Goal: Find contact information: Find contact information

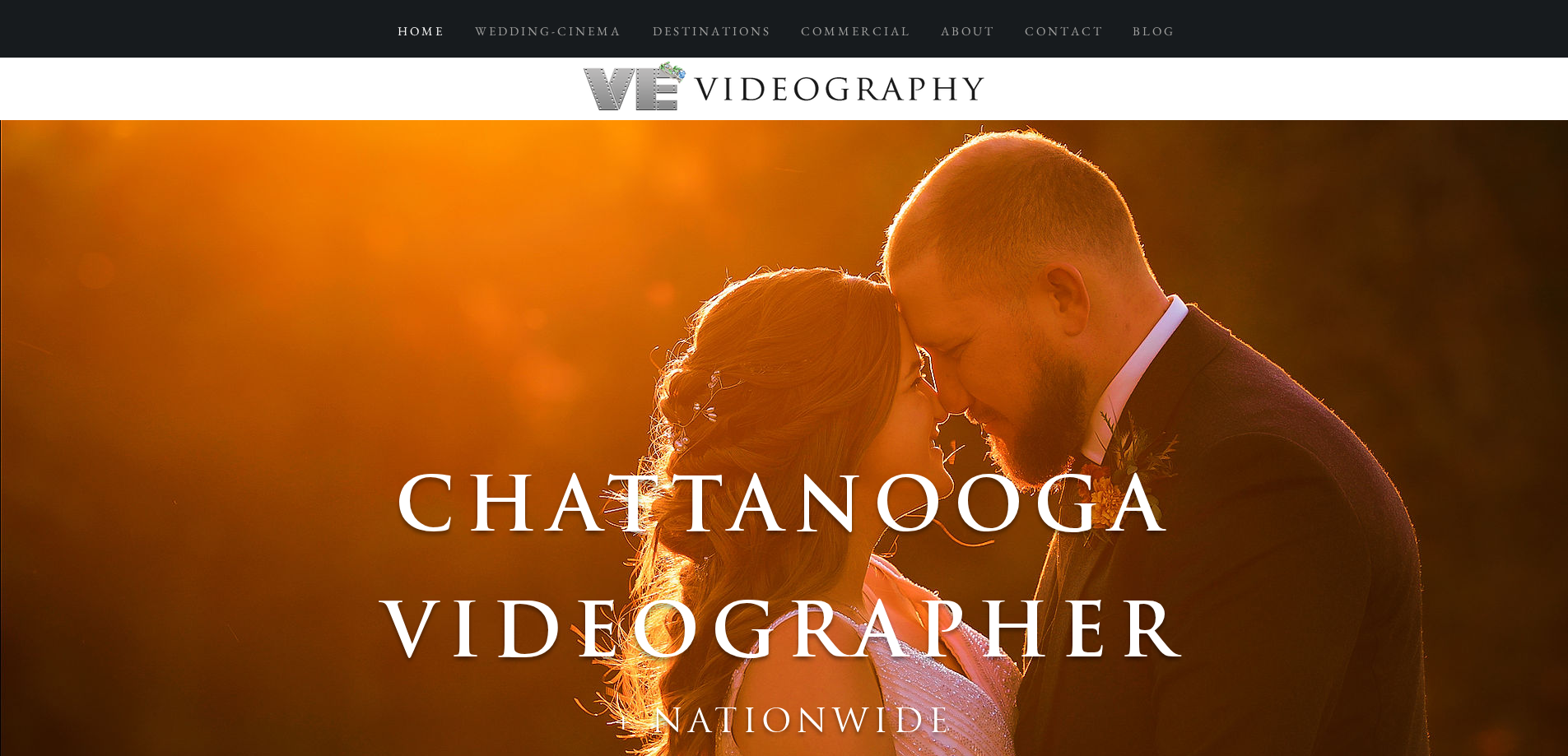
drag, startPoint x: 471, startPoint y: 483, endPoint x: 768, endPoint y: 120, distance: 469.0
click at [1055, 29] on p "C O N T A C T" at bounding box center [1063, 30] width 93 height 30
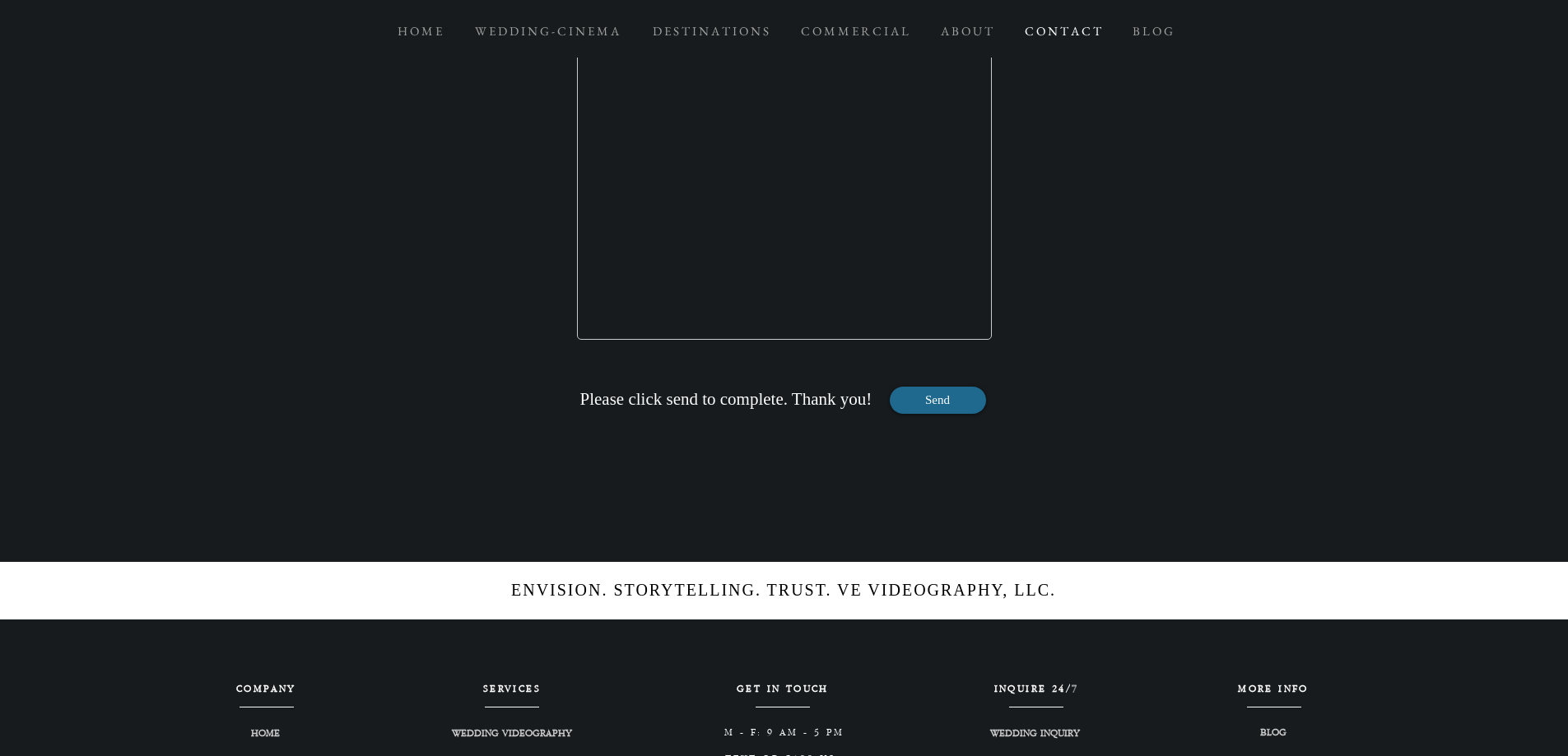
scroll to position [2262, 0]
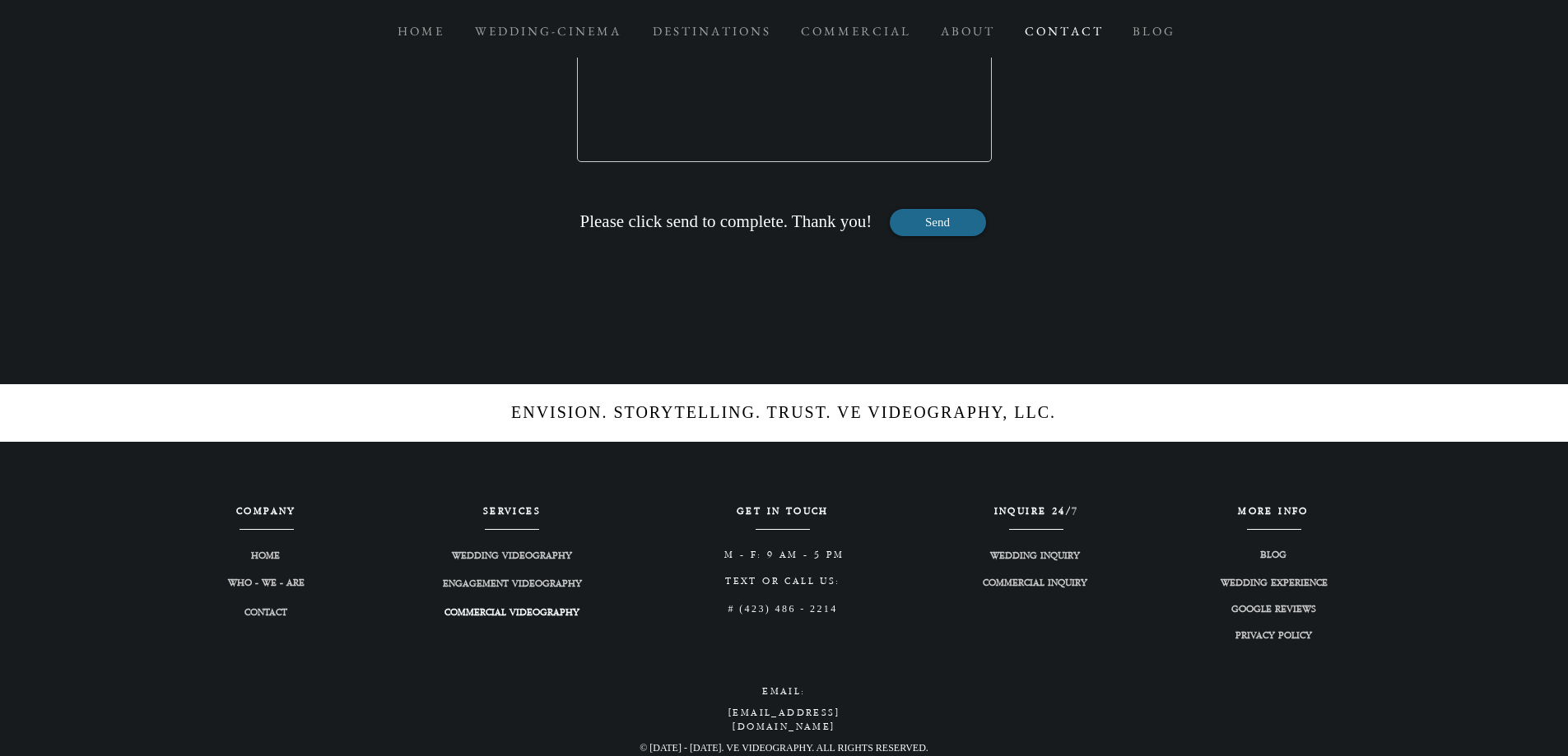
click at [560, 615] on span "COMMERCIAL VIDEOGRAPHY" at bounding box center [511, 613] width 135 height 14
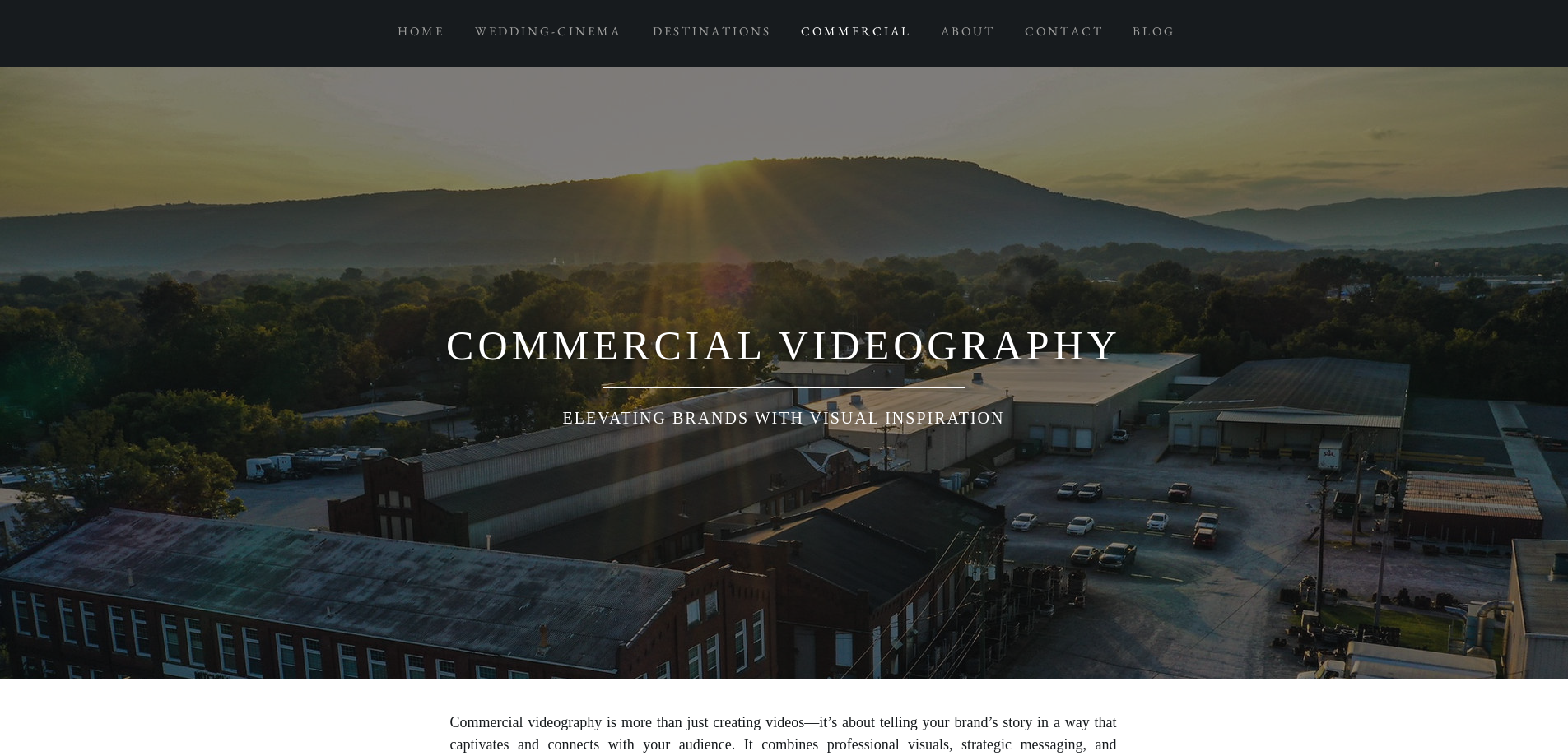
scroll to position [2962, 0]
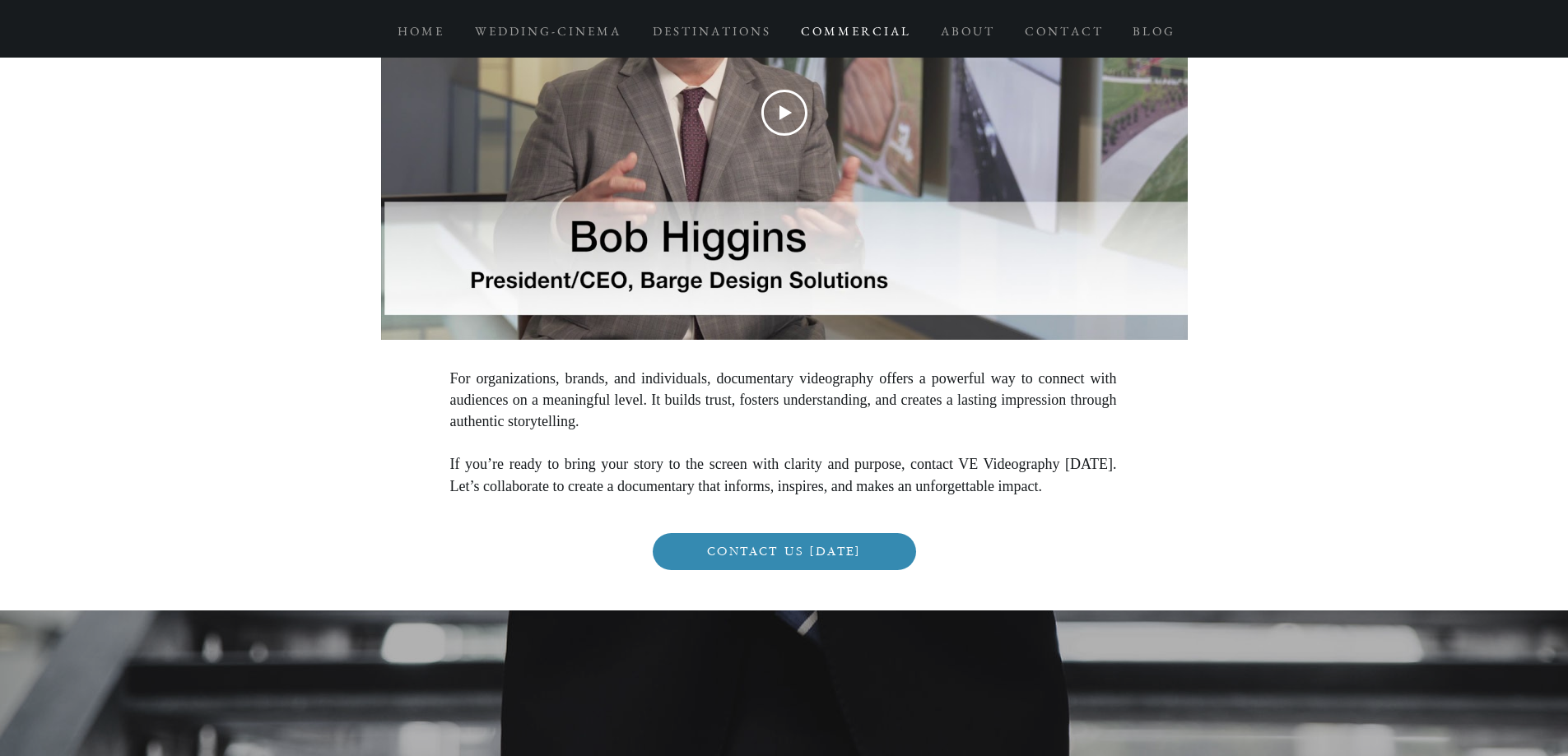
drag, startPoint x: 1248, startPoint y: 453, endPoint x: 1081, endPoint y: 430, distance: 168.6
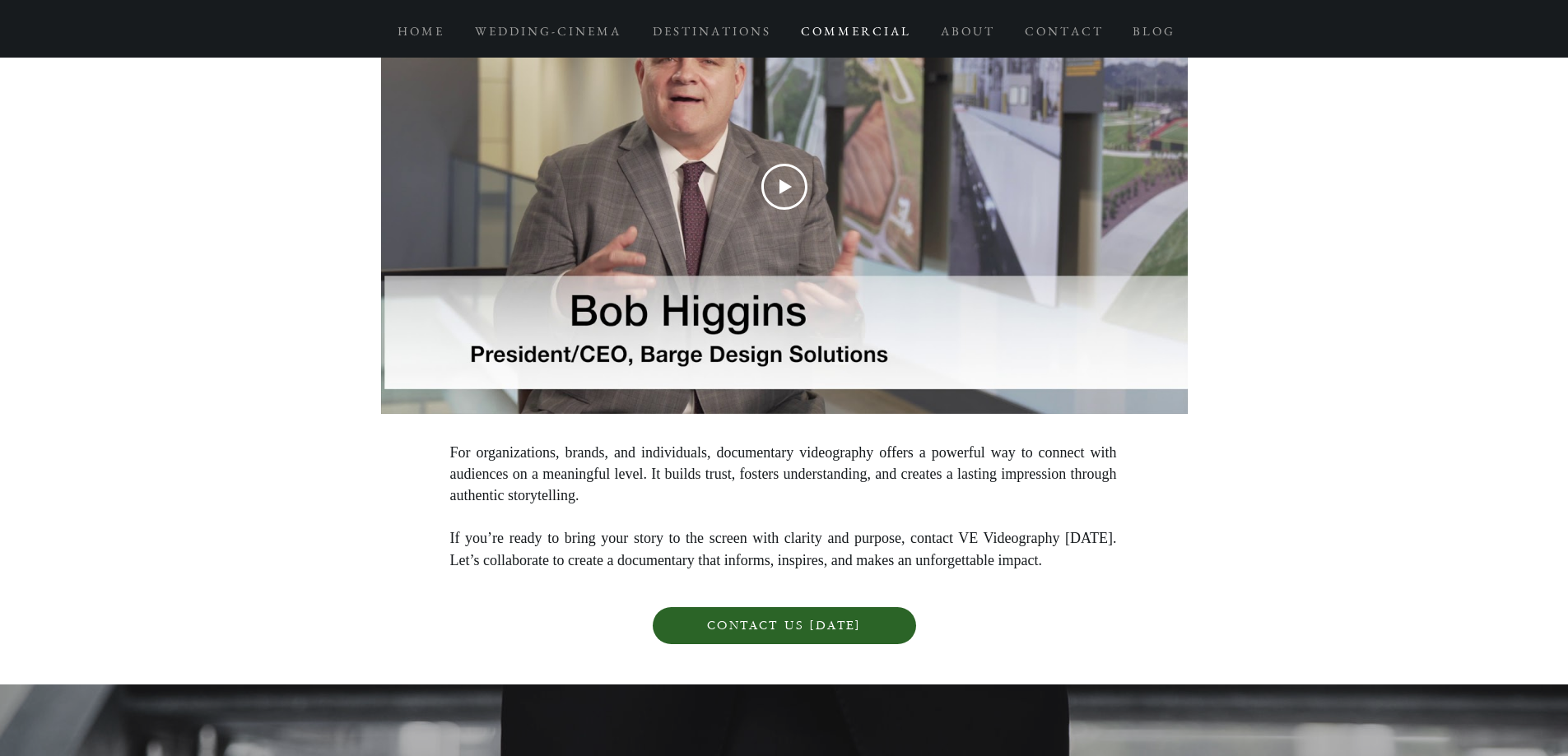
click at [870, 607] on span "CONTACT US [DATE]" at bounding box center [785, 625] width 264 height 37
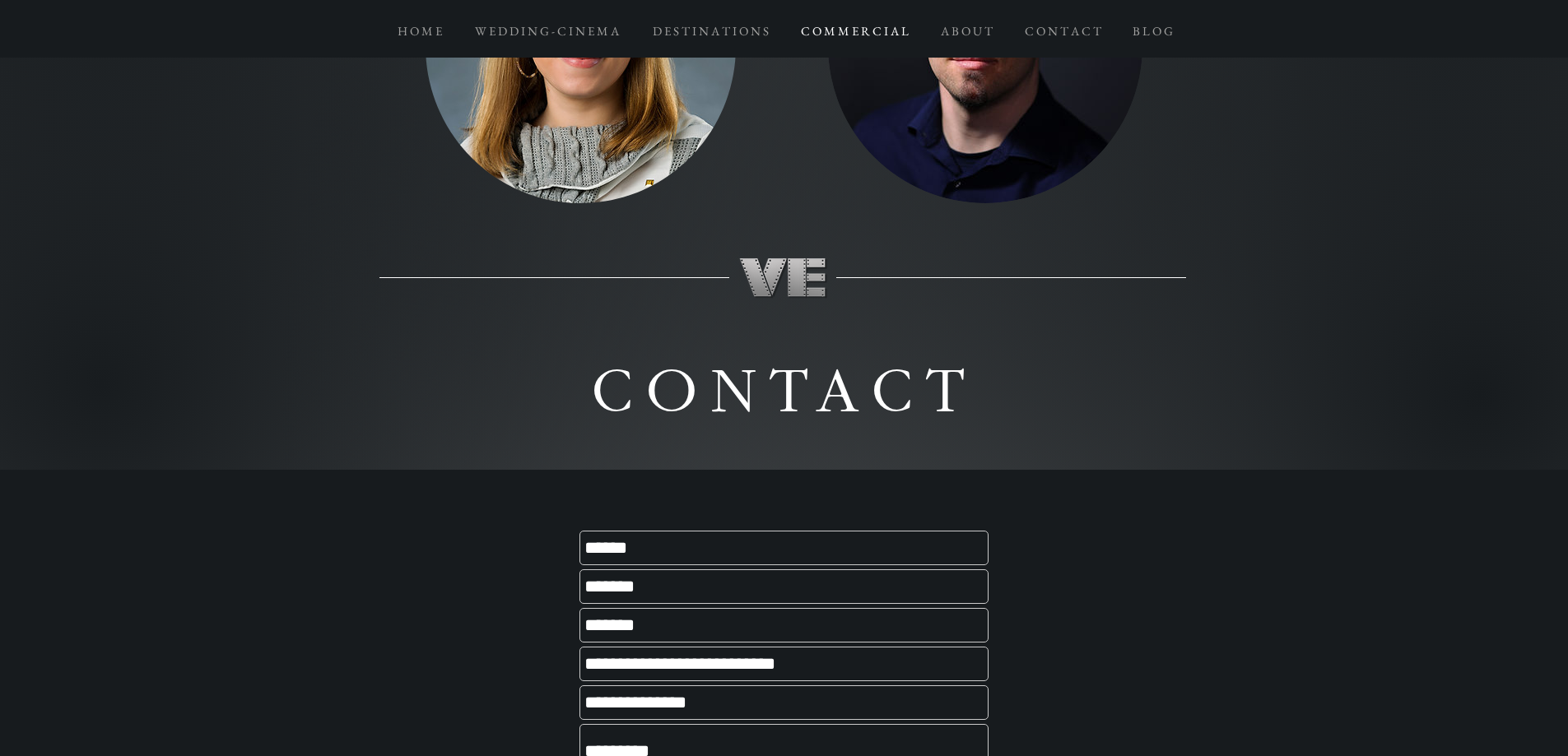
scroll to position [10359, 0]
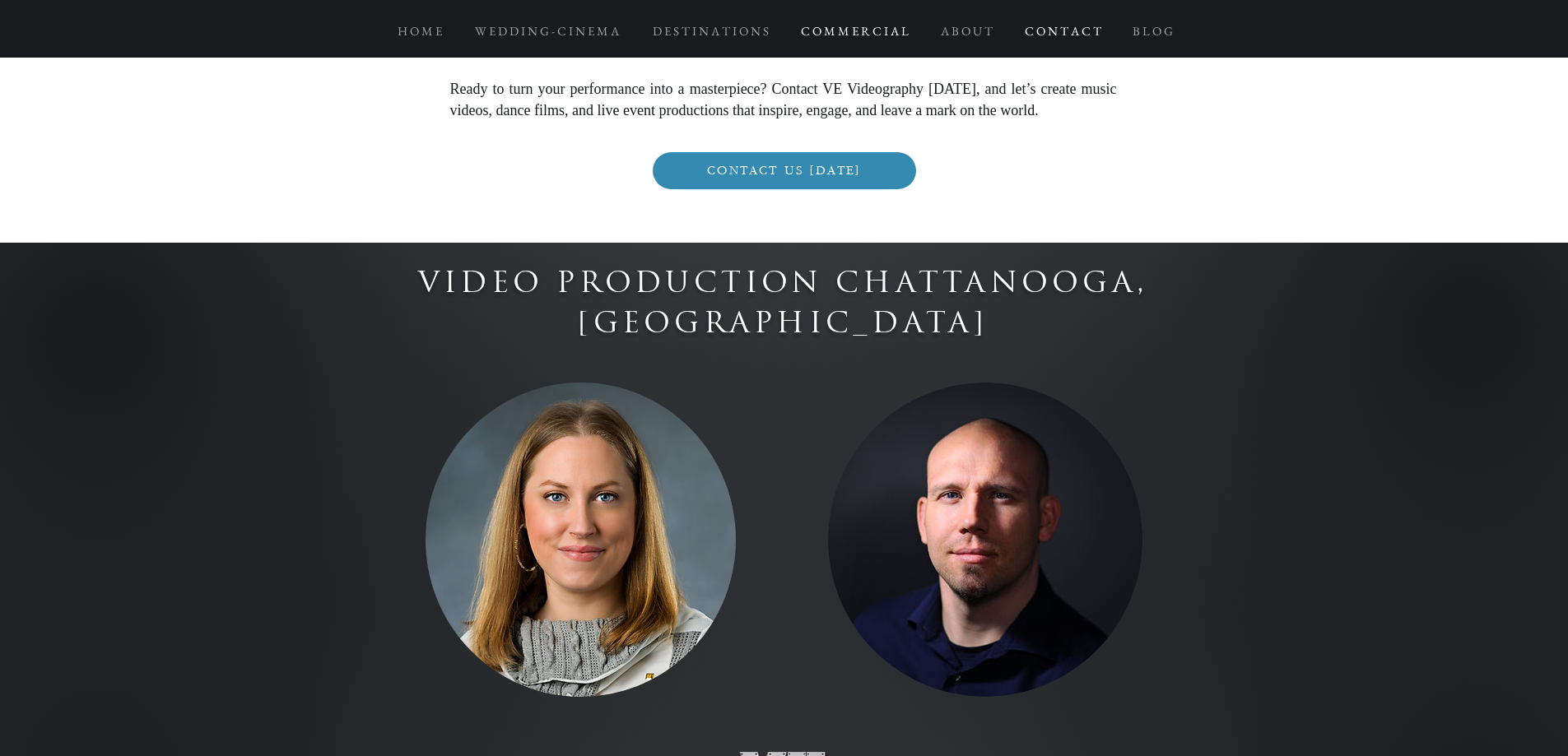
click at [1041, 34] on p "C O N T A C T" at bounding box center [1063, 30] width 93 height 30
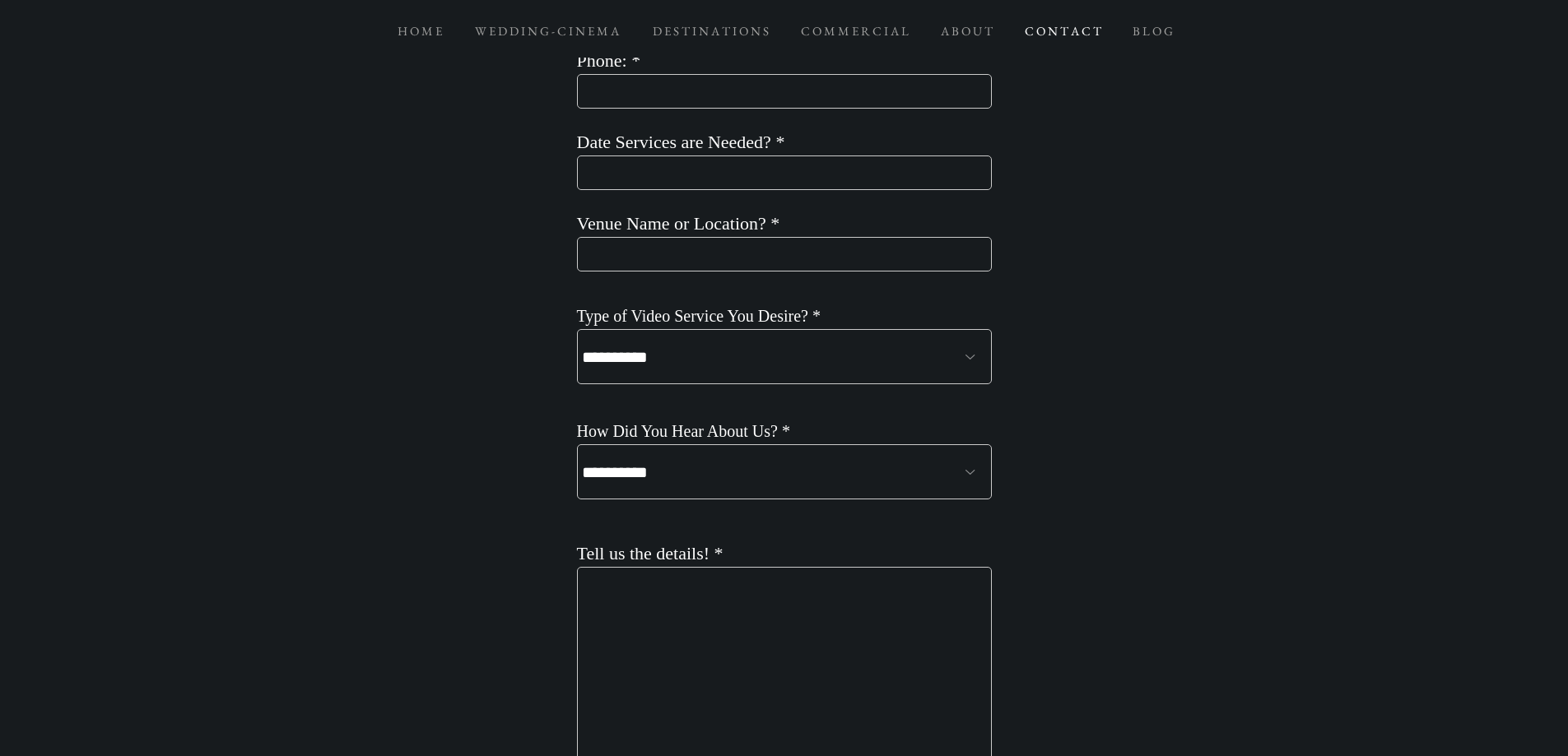
scroll to position [1810, 0]
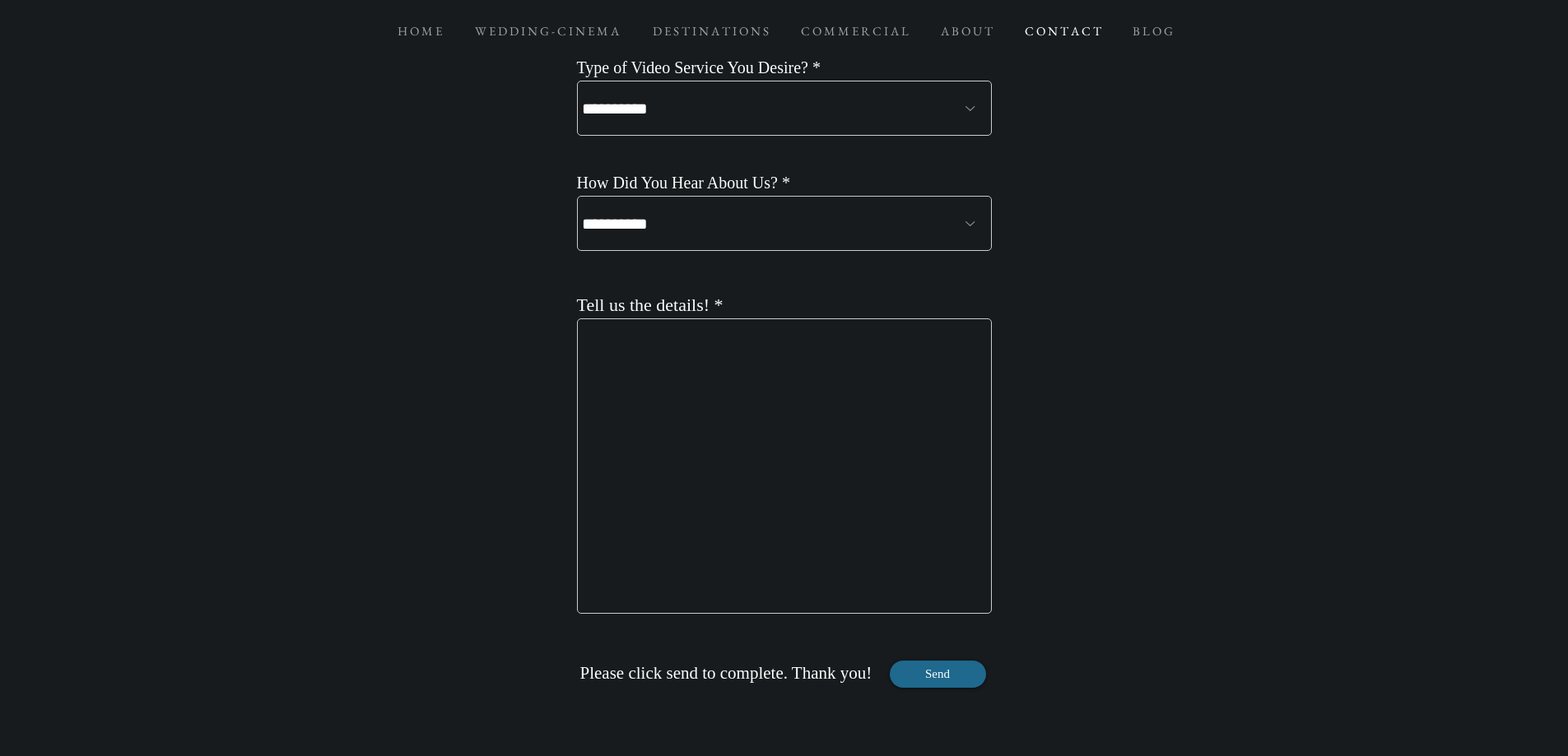
click at [1055, 205] on div at bounding box center [784, 212] width 1568 height 1248
